Goal: Contribute content

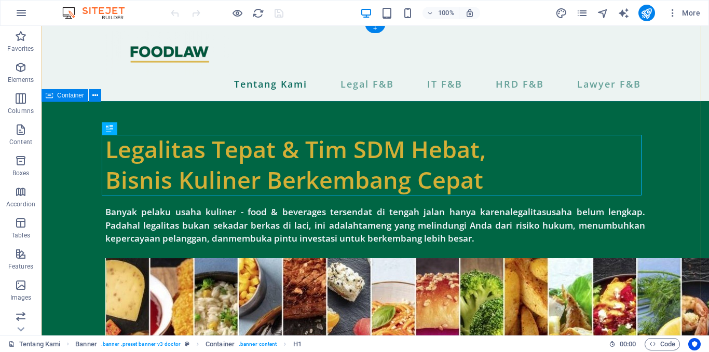
scroll to position [3, 0]
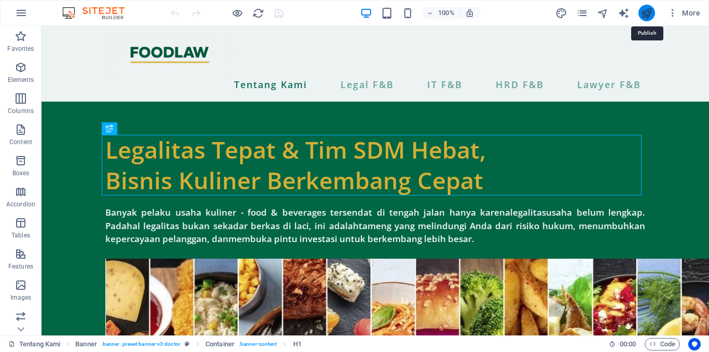
click at [646, 18] on icon "publish" at bounding box center [646, 13] width 12 height 12
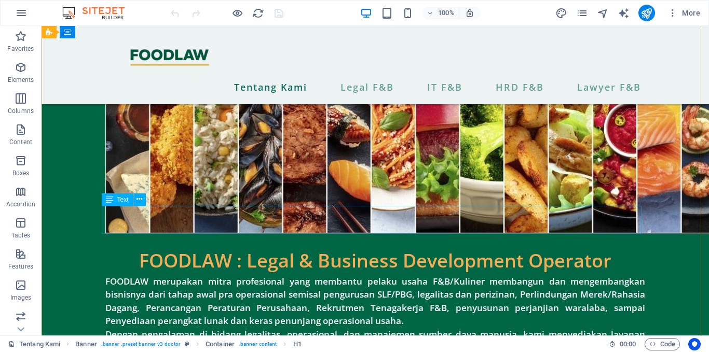
scroll to position [267, 0]
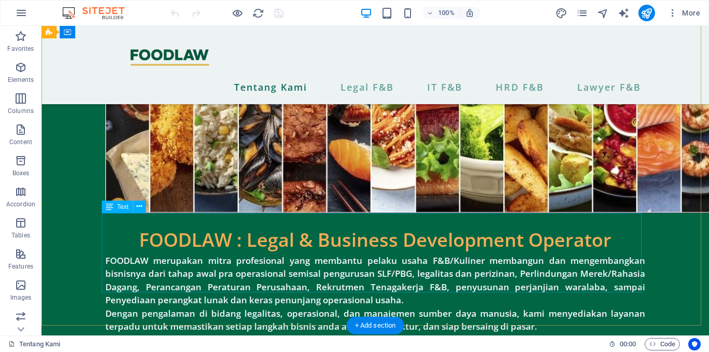
click at [497, 276] on div "FOODLAW merupakan mitra profesional yang membantu pelaku usaha F&B/Kuliner memb…" at bounding box center [374, 293] width 539 height 79
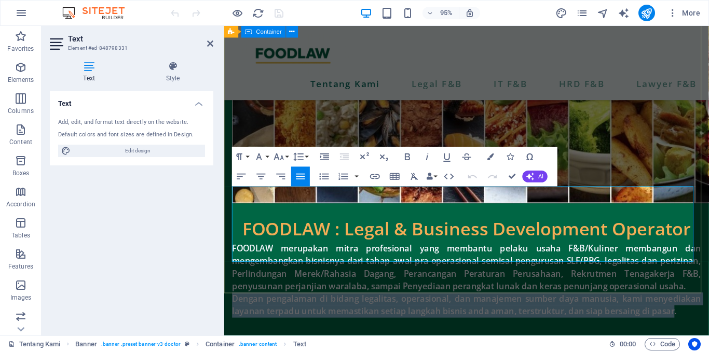
drag, startPoint x: 694, startPoint y: 269, endPoint x: 225, endPoint y: 256, distance: 469.1
click at [225, 256] on div "Legalitas Tepat & Tim SDM Hebat, Bisnis Kuliner Berkembang Cepat Banyak pelaku …" at bounding box center [479, 62] width 510 height 607
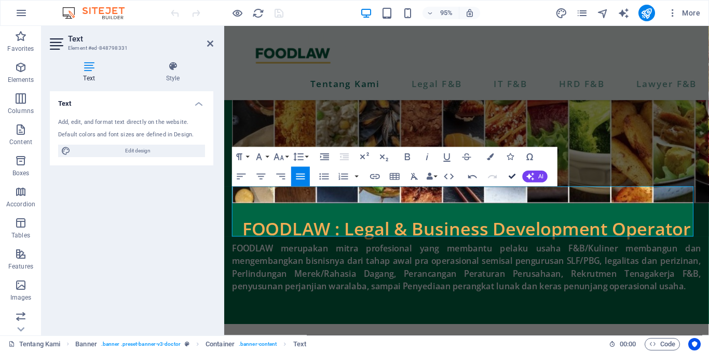
scroll to position [285, 0]
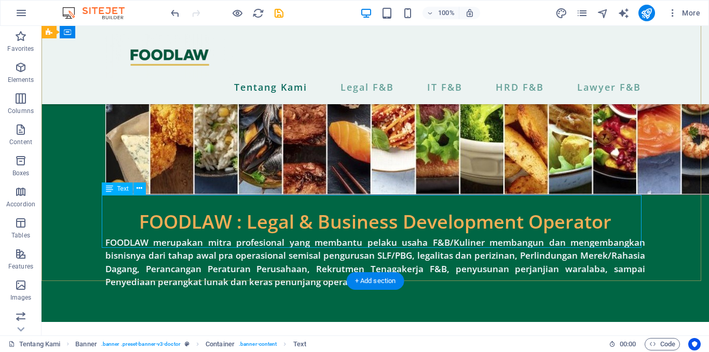
click at [508, 236] on div "FOODLAW merupakan mitra profesional yang membantu pelaku usaha F&B/Kuliner memb…" at bounding box center [374, 262] width 539 height 53
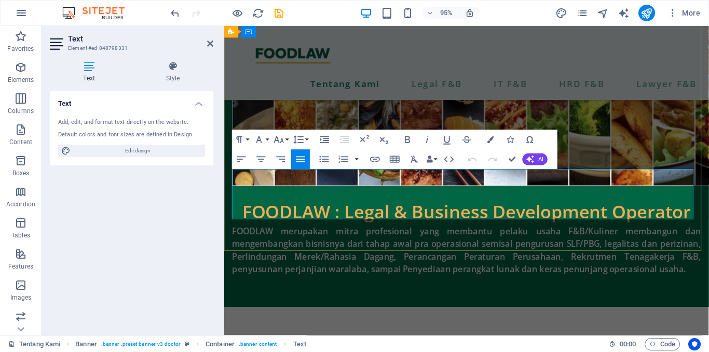
click at [425, 236] on p "FOODLAW merupakan mitra profesional yang membantu pelaku usaha F&B/Kuliner memb…" at bounding box center [478, 262] width 493 height 53
drag, startPoint x: 528, startPoint y: 198, endPoint x: 617, endPoint y: 198, distance: 89.2
click at [617, 236] on p "FOODLAW merupakan mitra profesional yang membantu pelaku usaha F&B/Kuliner memb…" at bounding box center [478, 262] width 493 height 53
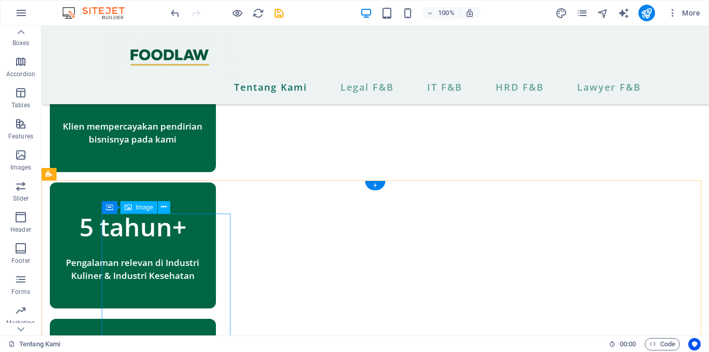
scroll to position [692, 0]
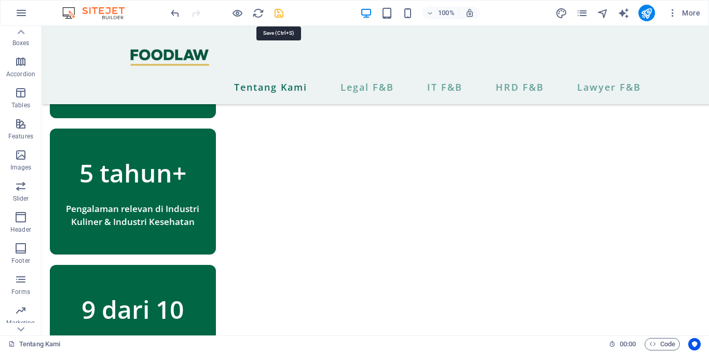
click at [275, 14] on icon "save" at bounding box center [279, 13] width 12 height 12
click at [18, 30] on icon at bounding box center [20, 32] width 15 height 15
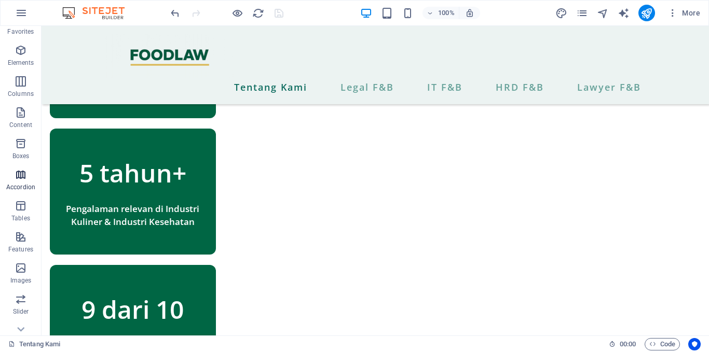
scroll to position [18, 0]
click at [20, 202] on icon "button" at bounding box center [21, 205] width 12 height 12
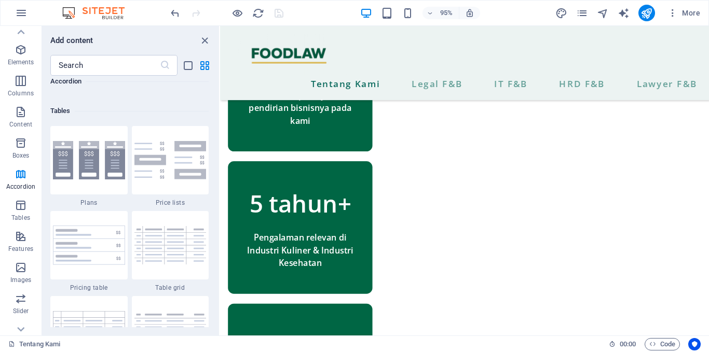
scroll to position [3554, 0]
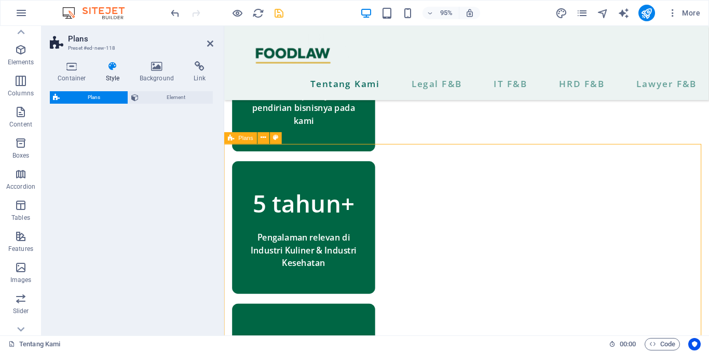
select select "rem"
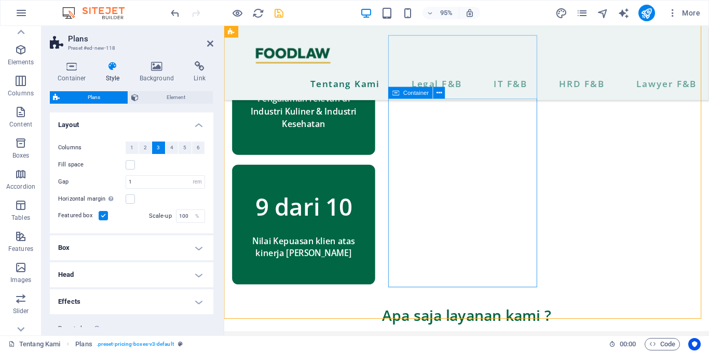
scroll to position [733, 10]
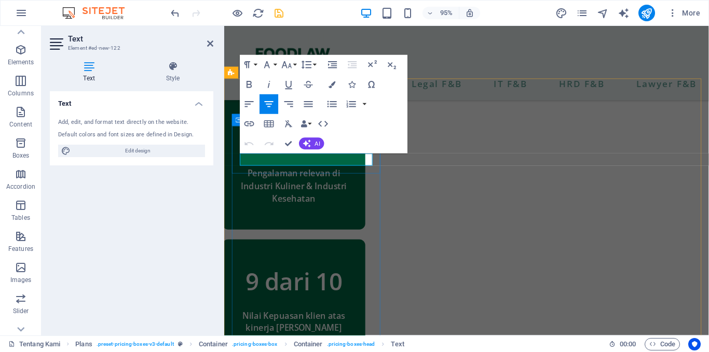
scroll to position [733, 0]
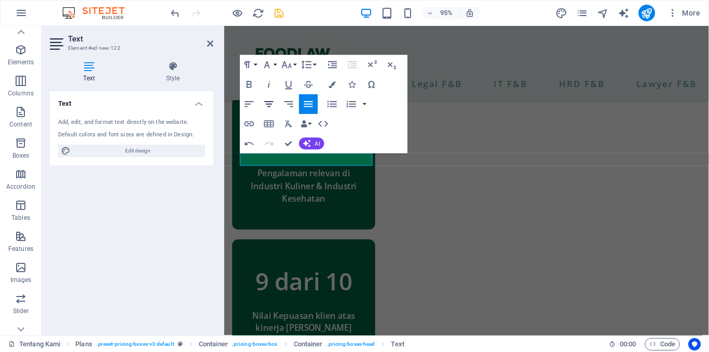
click at [263, 102] on icon "button" at bounding box center [269, 104] width 12 height 12
click at [250, 86] on icon "button" at bounding box center [249, 84] width 12 height 12
click at [297, 66] on button "Font Size" at bounding box center [288, 65] width 19 height 20
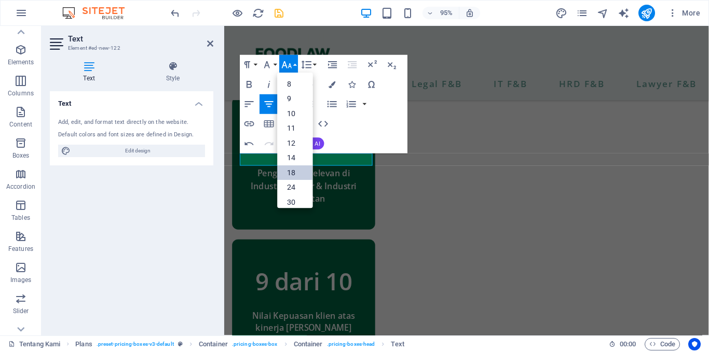
click at [295, 165] on link "18" at bounding box center [295, 172] width 35 height 15
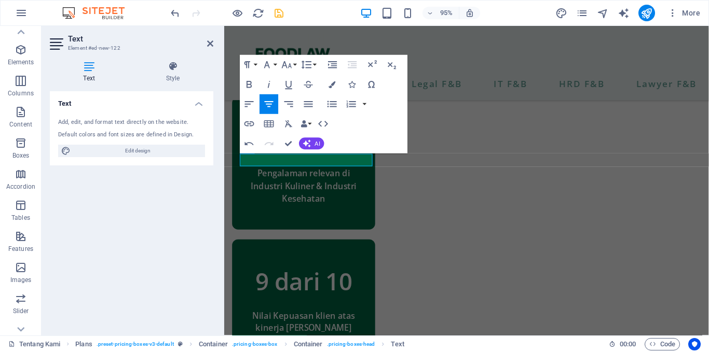
scroll to position [732, 0]
click at [294, 65] on button "Font Size" at bounding box center [288, 65] width 19 height 20
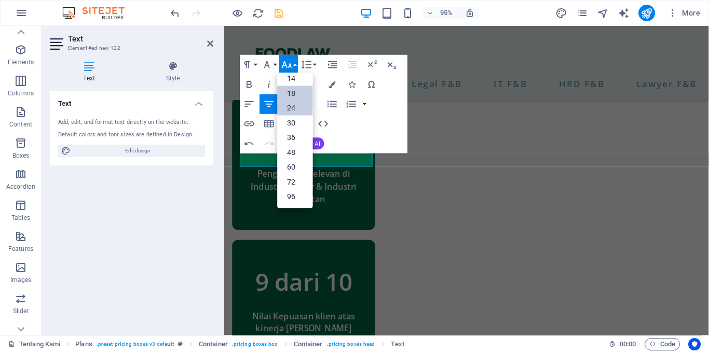
scroll to position [84, 0]
click at [292, 128] on link "30" at bounding box center [295, 123] width 35 height 15
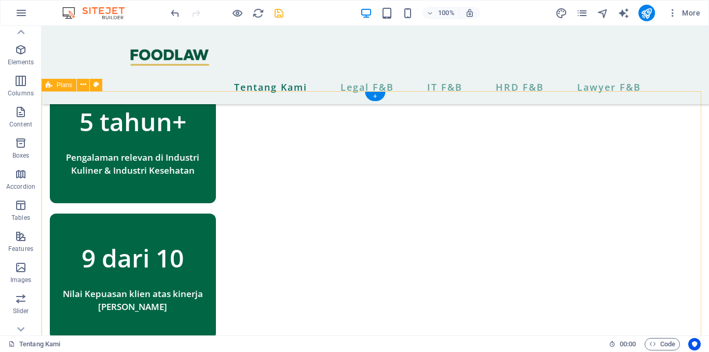
scroll to position [744, 0]
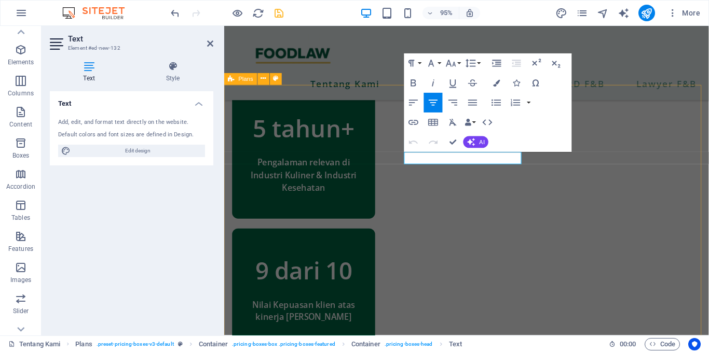
scroll to position [726, 0]
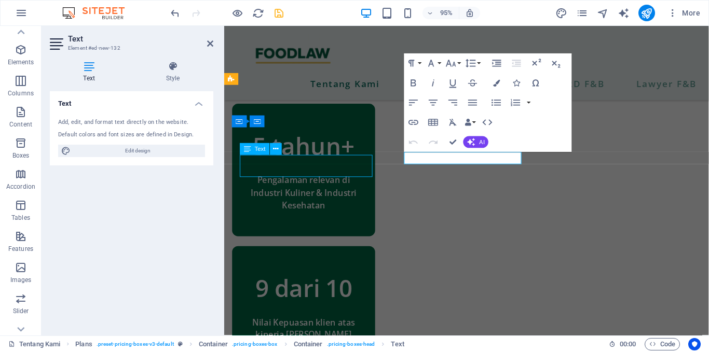
scroll to position [744, 0]
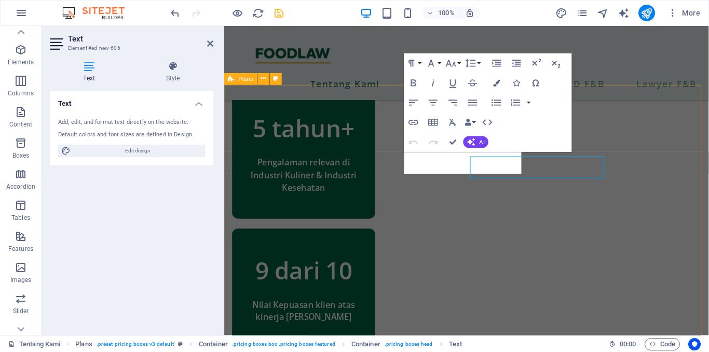
scroll to position [726, 0]
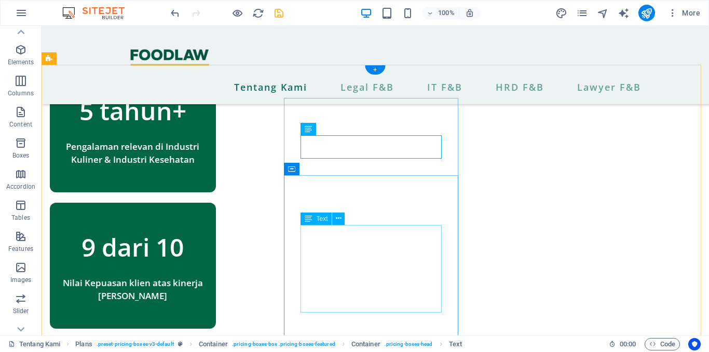
scroll to position [754, 0]
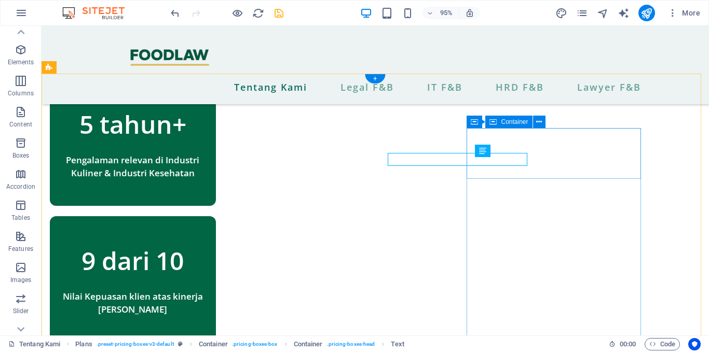
scroll to position [745, 0]
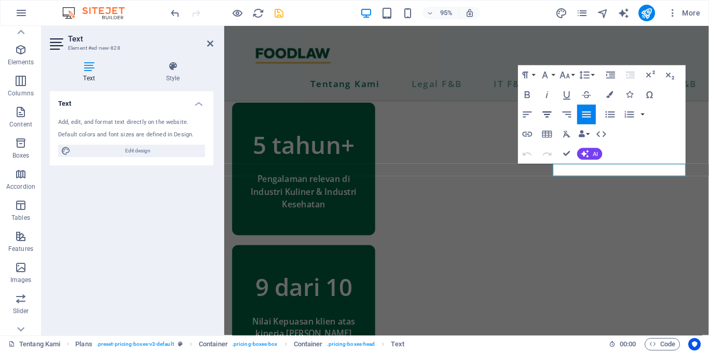
click at [553, 116] on button "[GEOGRAPHIC_DATA]" at bounding box center [546, 115] width 19 height 20
click at [575, 76] on button "Font Size" at bounding box center [566, 75] width 19 height 20
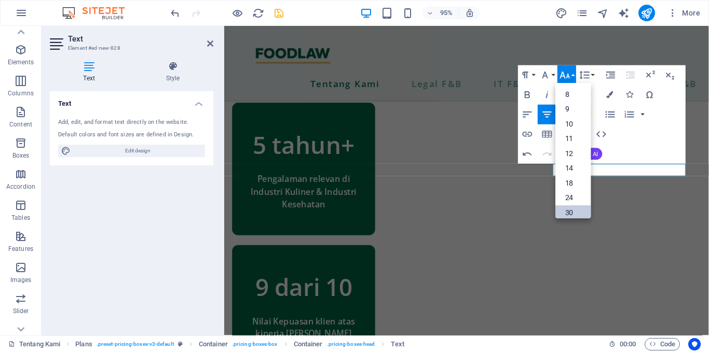
click at [574, 207] on link "30" at bounding box center [572, 212] width 35 height 15
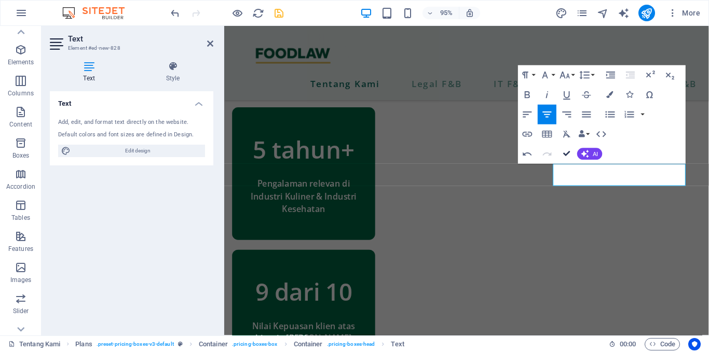
scroll to position [727, 0]
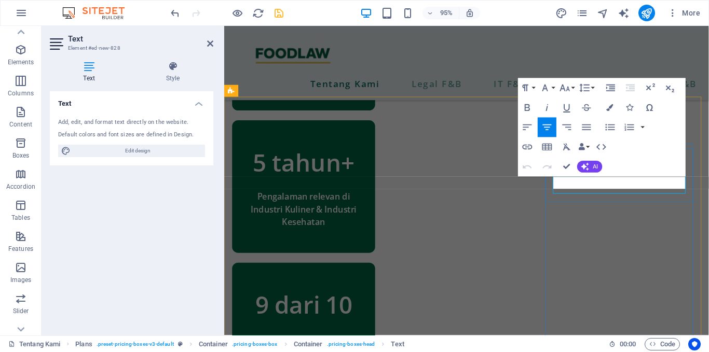
scroll to position [714, 0]
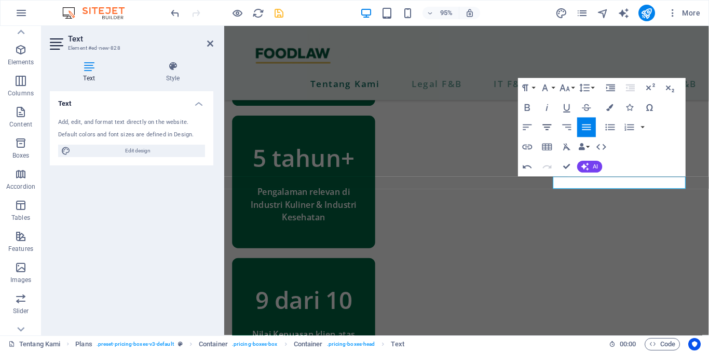
click at [549, 127] on icon "button" at bounding box center [546, 127] width 9 height 6
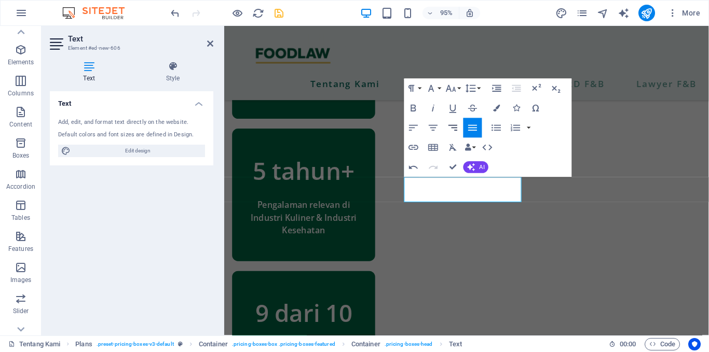
click at [443, 123] on button "Align Right" at bounding box center [452, 128] width 19 height 20
click at [437, 130] on icon "button" at bounding box center [433, 128] width 12 height 12
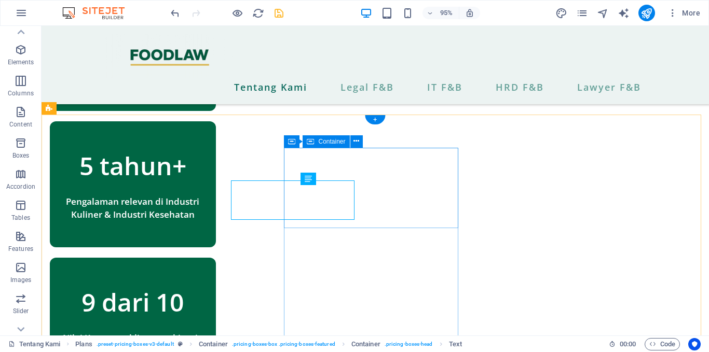
scroll to position [704, 0]
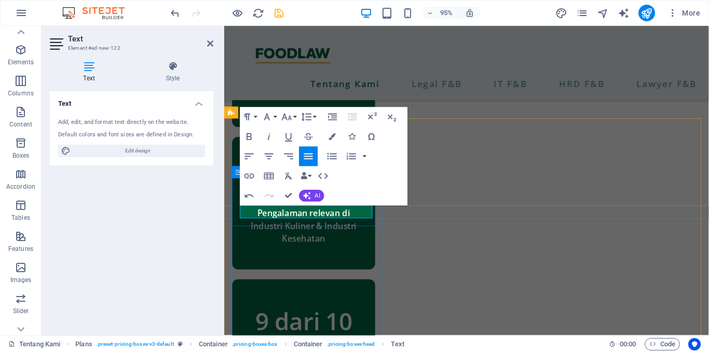
scroll to position [685, 0]
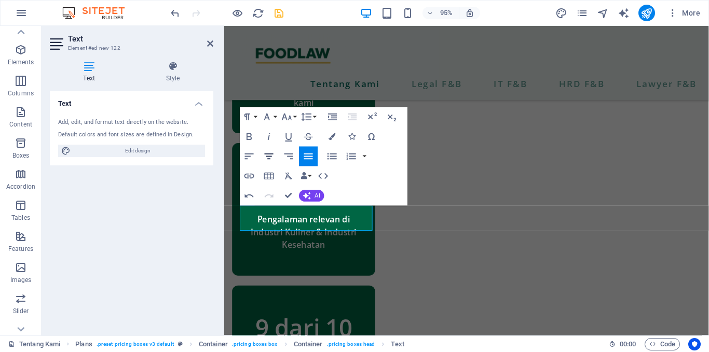
click at [262, 155] on button "[GEOGRAPHIC_DATA]" at bounding box center [268, 156] width 19 height 20
click at [268, 158] on icon "button" at bounding box center [269, 157] width 9 height 6
click at [271, 158] on icon "button" at bounding box center [269, 156] width 12 height 12
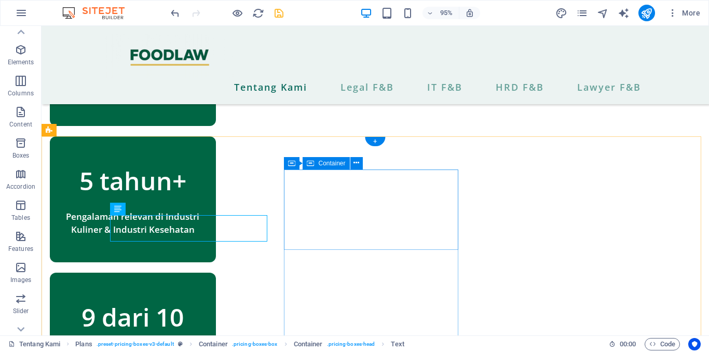
scroll to position [683, 0]
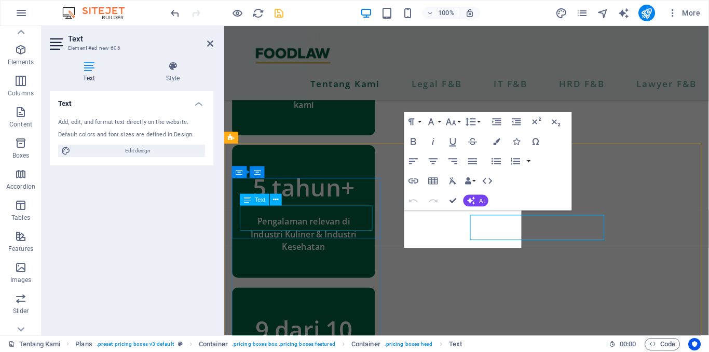
scroll to position [664, 0]
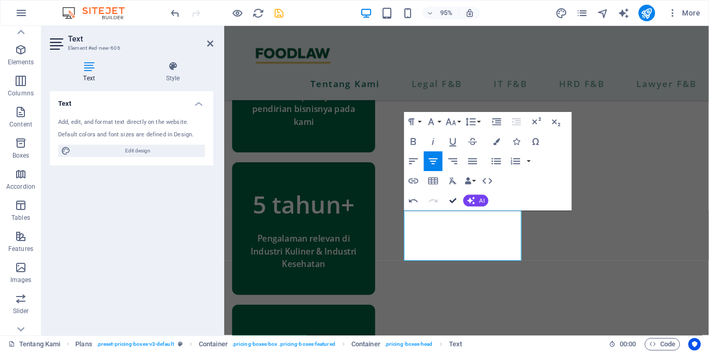
scroll to position [669, 0]
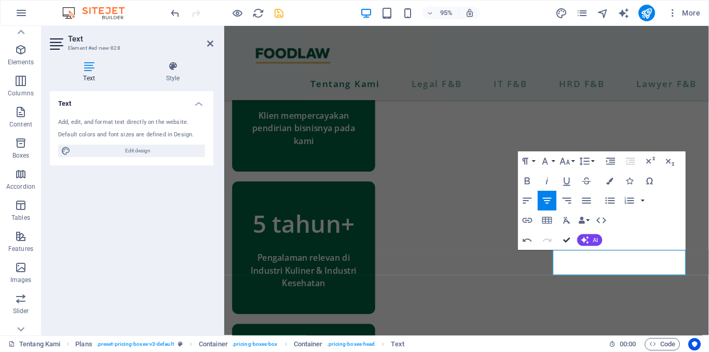
scroll to position [636, 0]
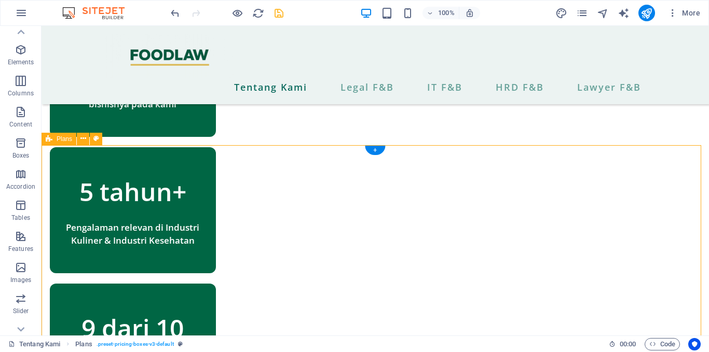
scroll to position [673, 0]
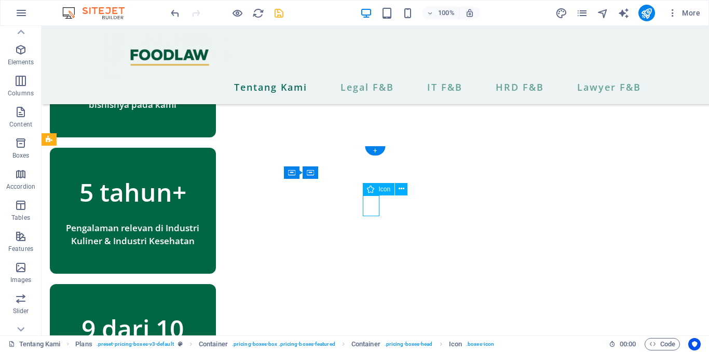
select select "xMidYMid"
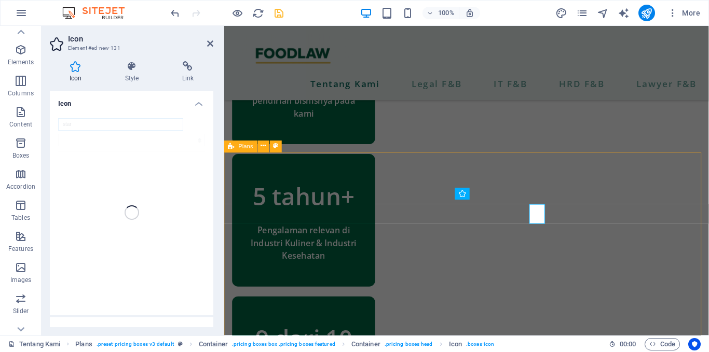
scroll to position [655, 0]
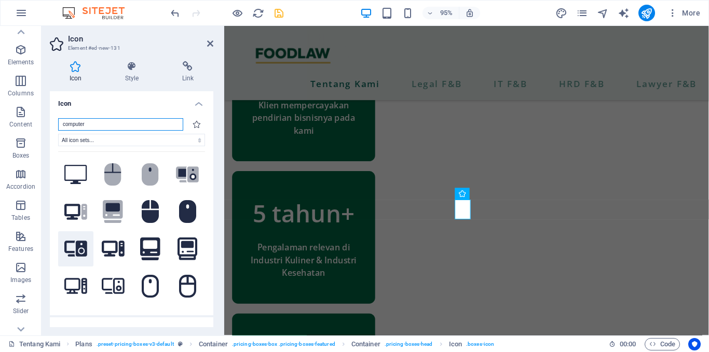
type input "computer"
click at [83, 245] on icon at bounding box center [75, 249] width 23 height 16
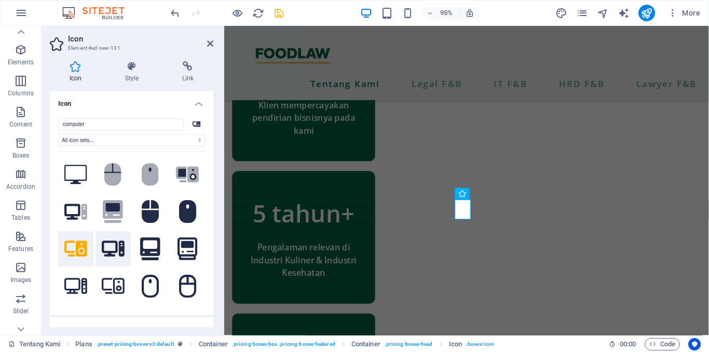
click at [112, 247] on icon at bounding box center [113, 249] width 23 height 18
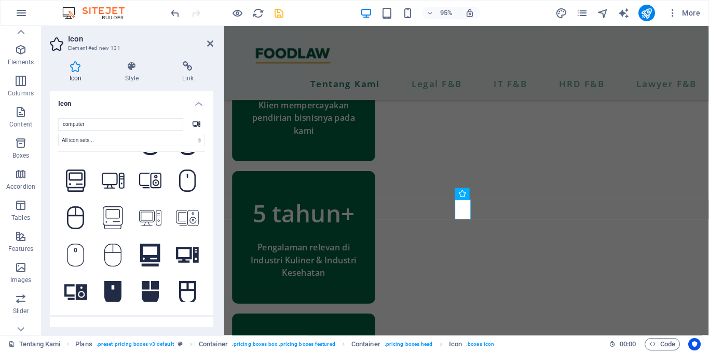
scroll to position [143, 0]
click at [152, 245] on icon at bounding box center [150, 254] width 20 height 23
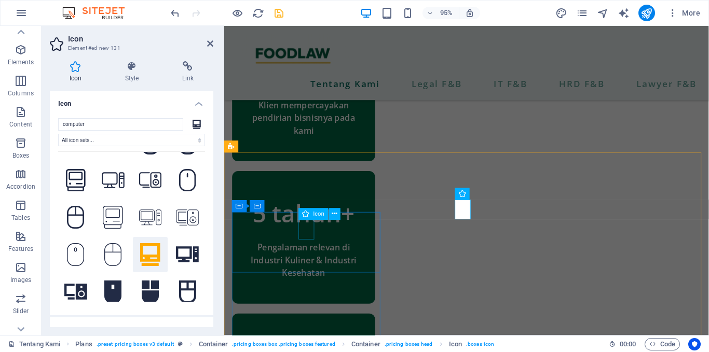
select select "xMidYMid"
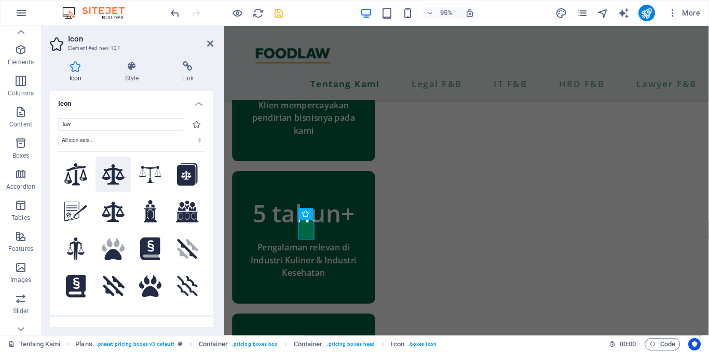
type input "law"
click at [106, 172] on icon at bounding box center [113, 174] width 23 height 20
click at [211, 43] on icon at bounding box center [210, 43] width 6 height 8
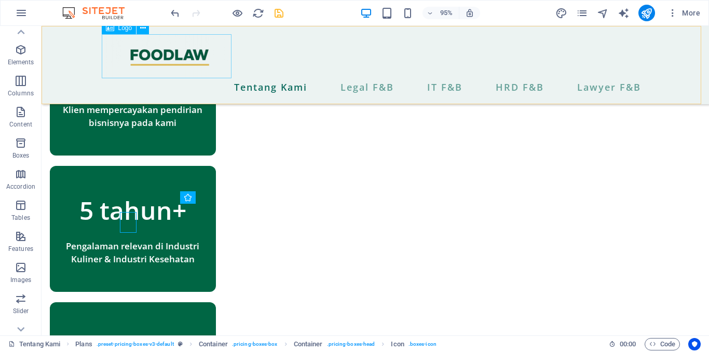
scroll to position [673, 0]
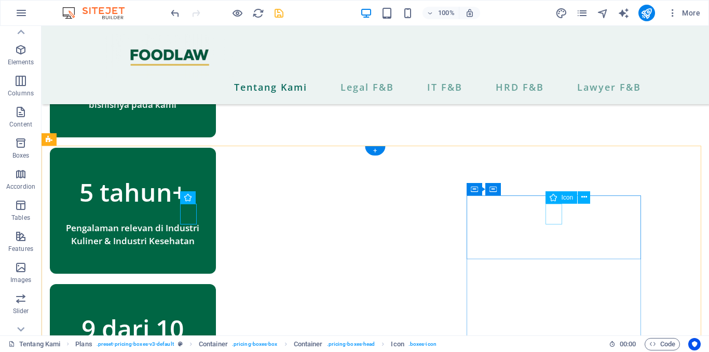
select select "xMidYMid"
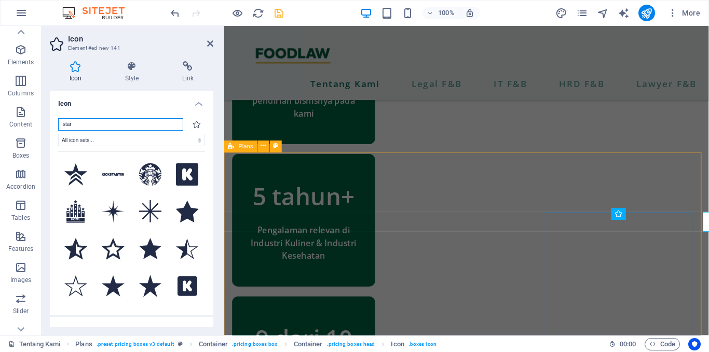
scroll to position [655, 0]
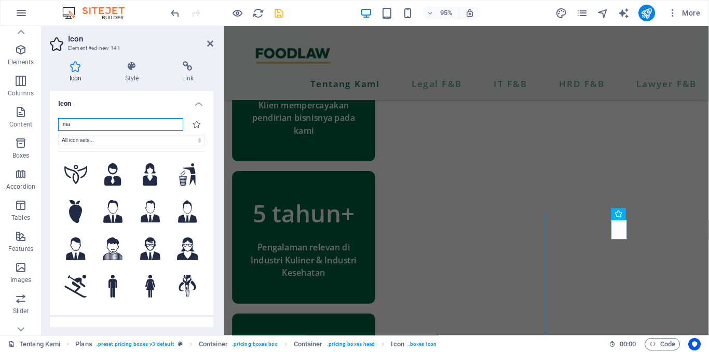
type input "m"
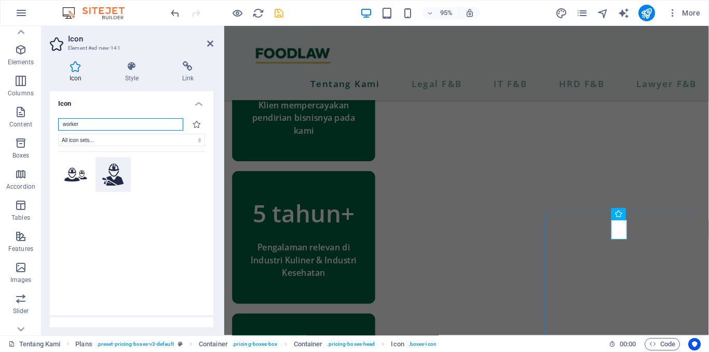
type input "worker"
click at [118, 180] on icon at bounding box center [113, 174] width 22 height 23
click at [208, 44] on icon at bounding box center [210, 43] width 6 height 8
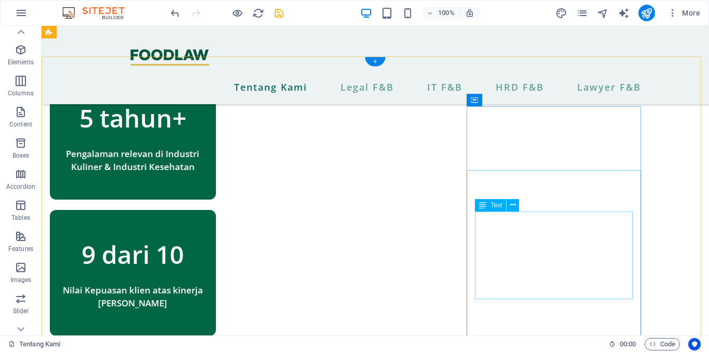
scroll to position [747, 0]
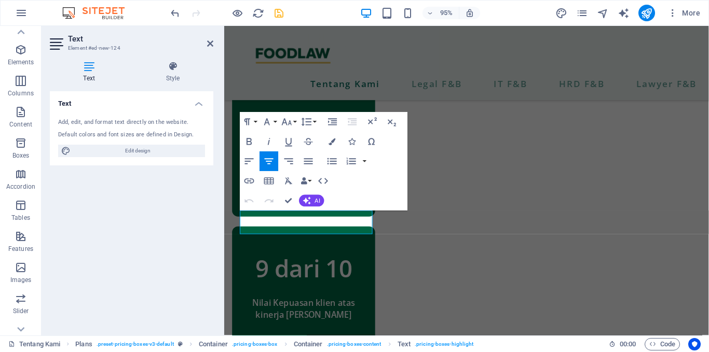
scroll to position [729, 0]
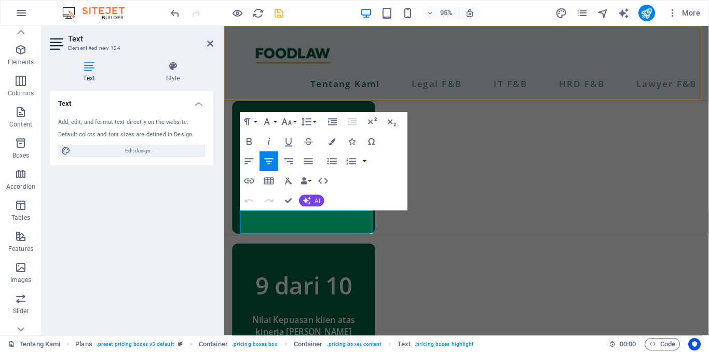
click at [502, 51] on div "Tentang Kami Legal F&B IT F&B HRD F&B Lawyer F&B" at bounding box center [479, 65] width 510 height 78
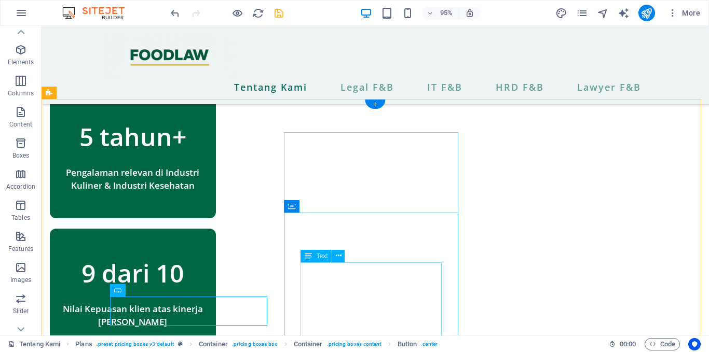
scroll to position [720, 0]
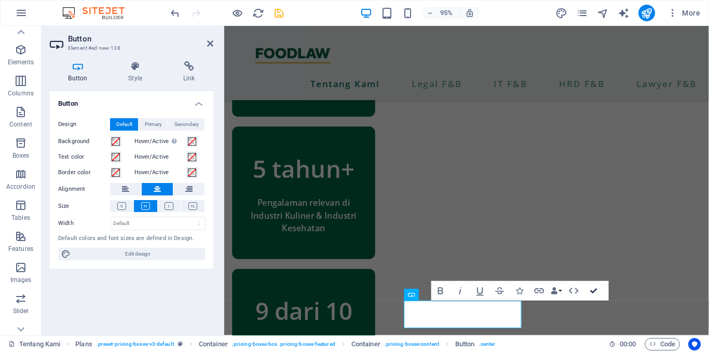
scroll to position [693, 0]
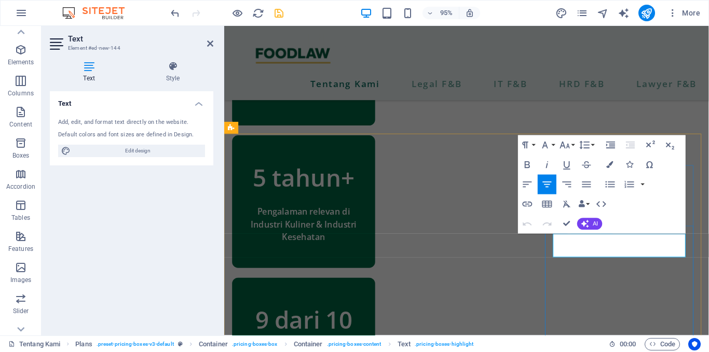
scroll to position [675, 0]
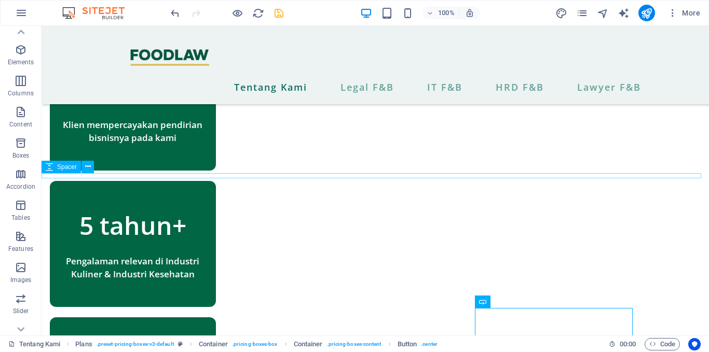
scroll to position [641, 0]
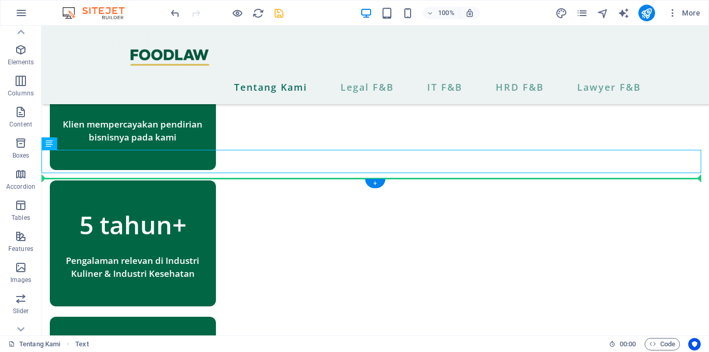
drag, startPoint x: 387, startPoint y: 167, endPoint x: 389, endPoint y: 196, distance: 28.5
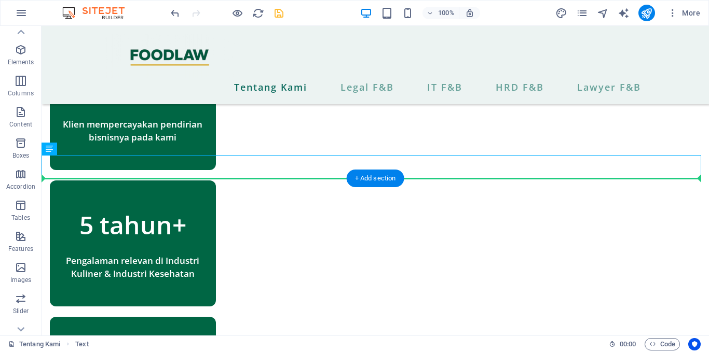
drag, startPoint x: 431, startPoint y: 164, endPoint x: 432, endPoint y: 190, distance: 26.5
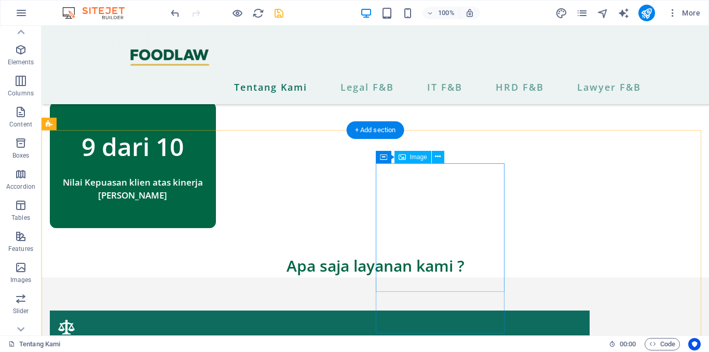
scroll to position [854, 0]
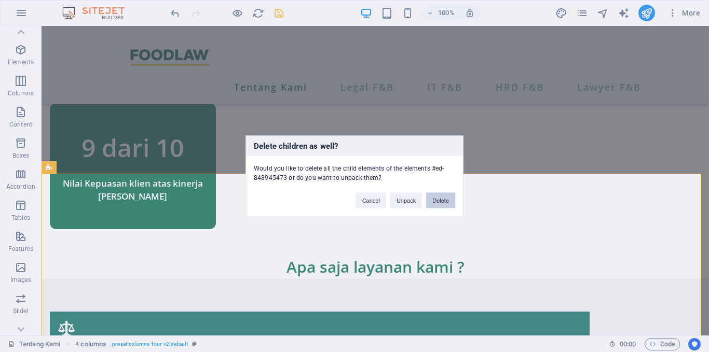
click at [441, 199] on button "Delete" at bounding box center [440, 200] width 29 height 16
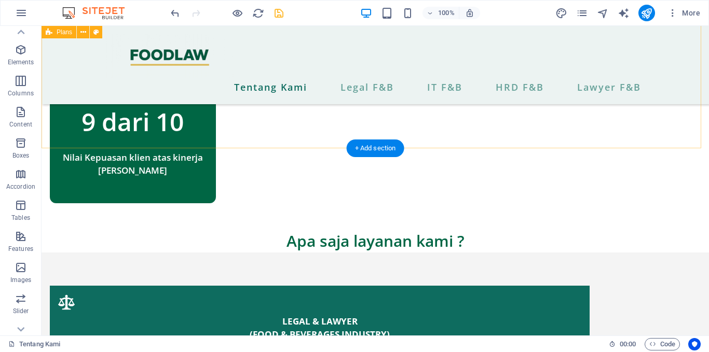
scroll to position [880, 0]
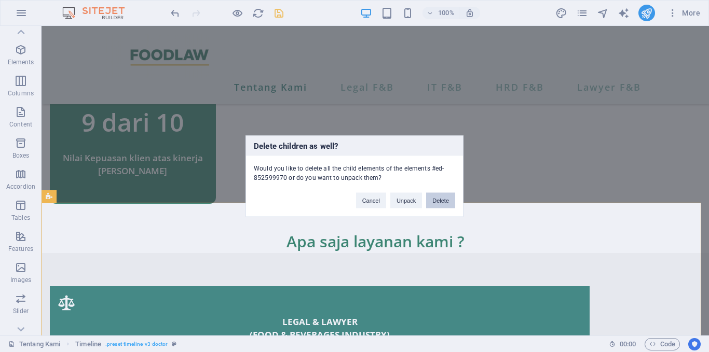
click at [440, 202] on button "Delete" at bounding box center [440, 200] width 29 height 16
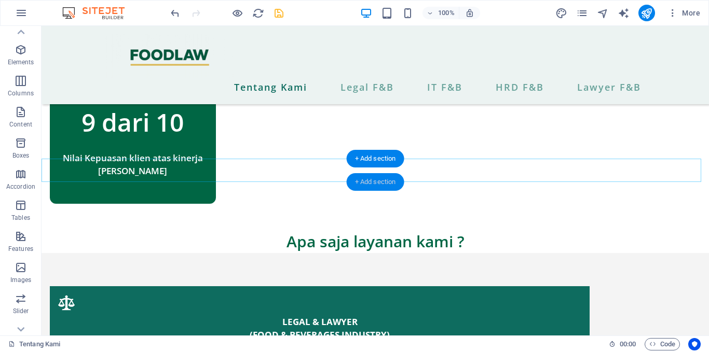
click at [397, 174] on div "+ Add section" at bounding box center [375, 182] width 58 height 18
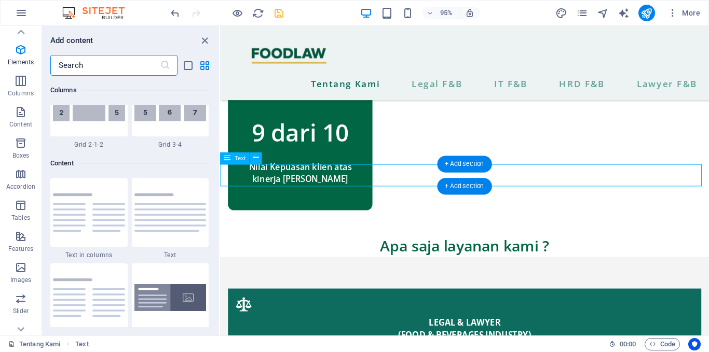
scroll to position [1811, 0]
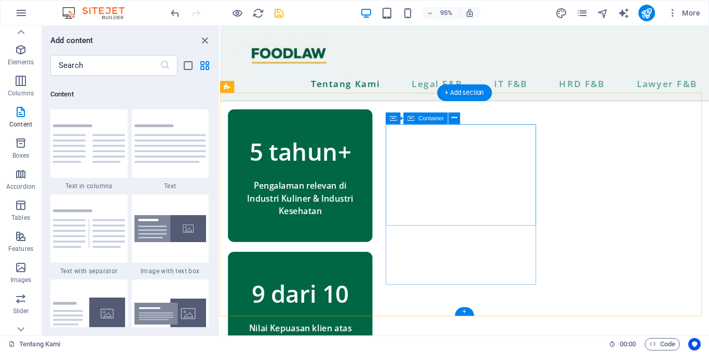
scroll to position [719, 0]
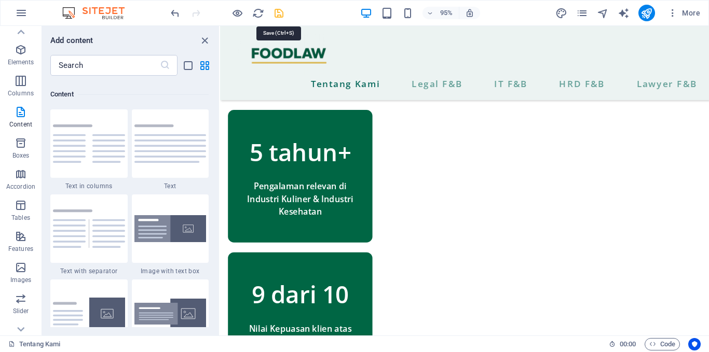
click at [276, 14] on icon "save" at bounding box center [279, 13] width 12 height 12
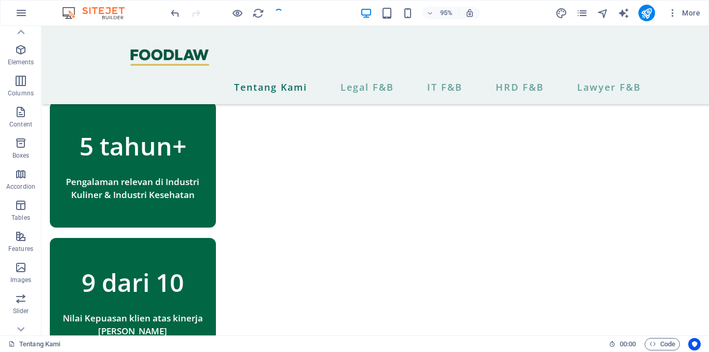
scroll to position [736, 0]
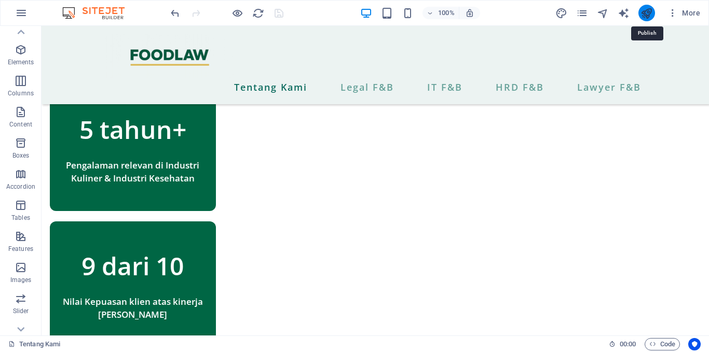
click at [642, 16] on icon "publish" at bounding box center [646, 13] width 12 height 12
